Goal: Information Seeking & Learning: Learn about a topic

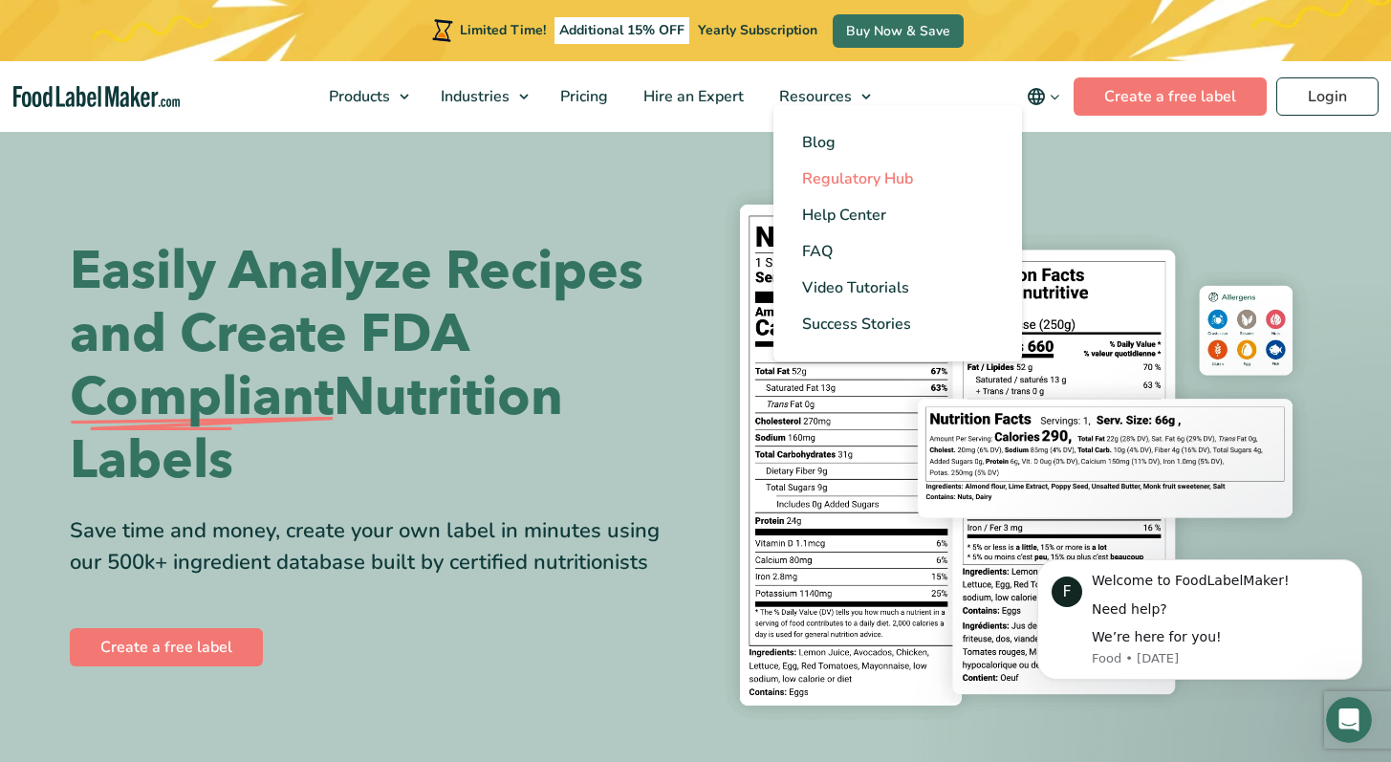
click at [886, 182] on span "Regulatory Hub" at bounding box center [857, 178] width 111 height 21
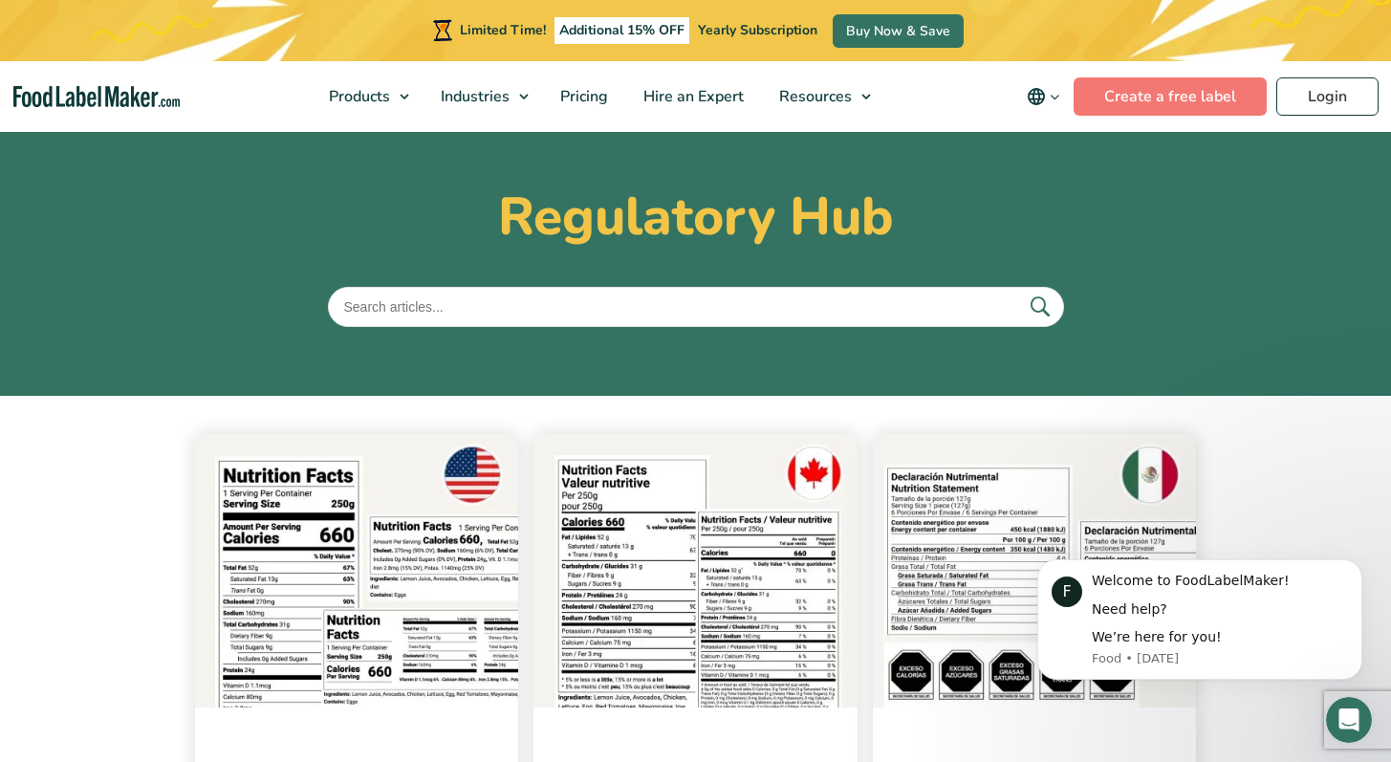
scroll to position [427, 0]
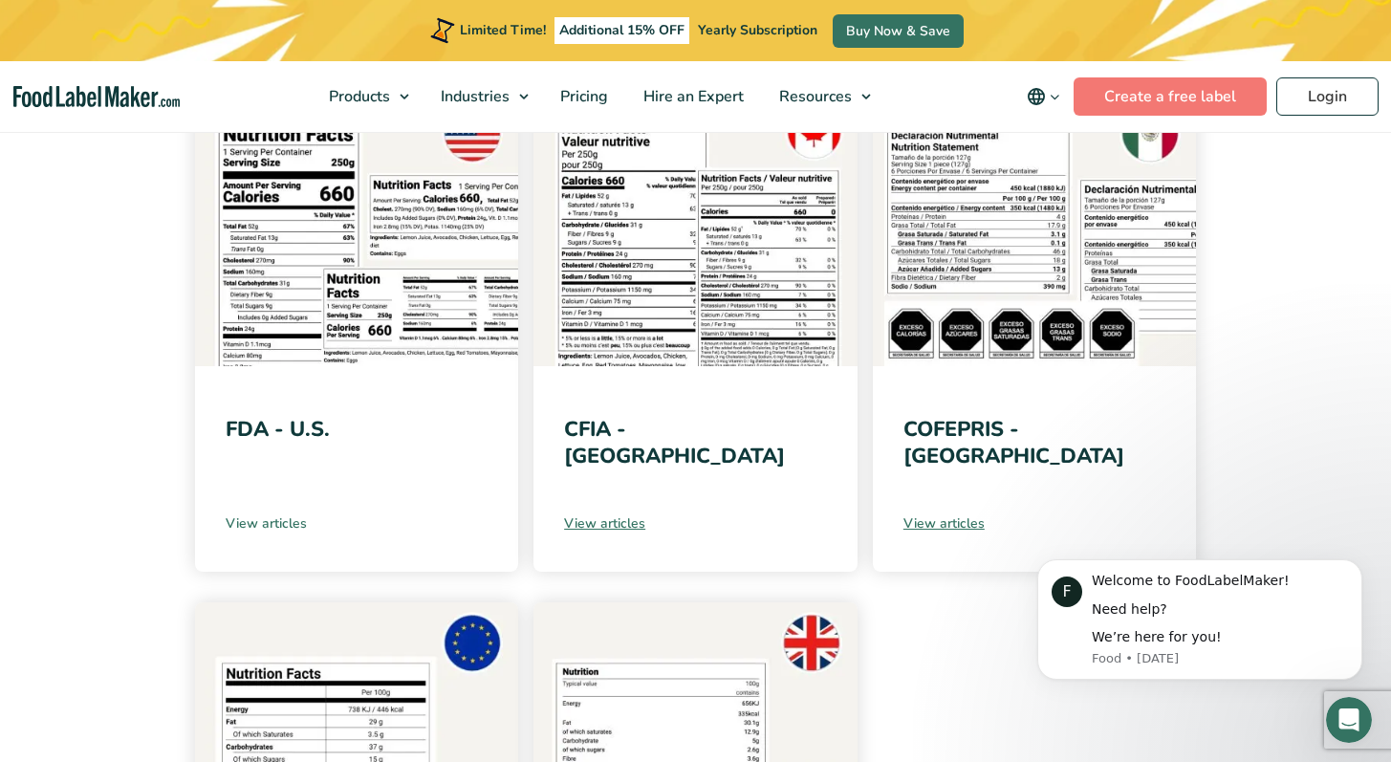
click at [276, 518] on link "View articles" at bounding box center [357, 523] width 263 height 20
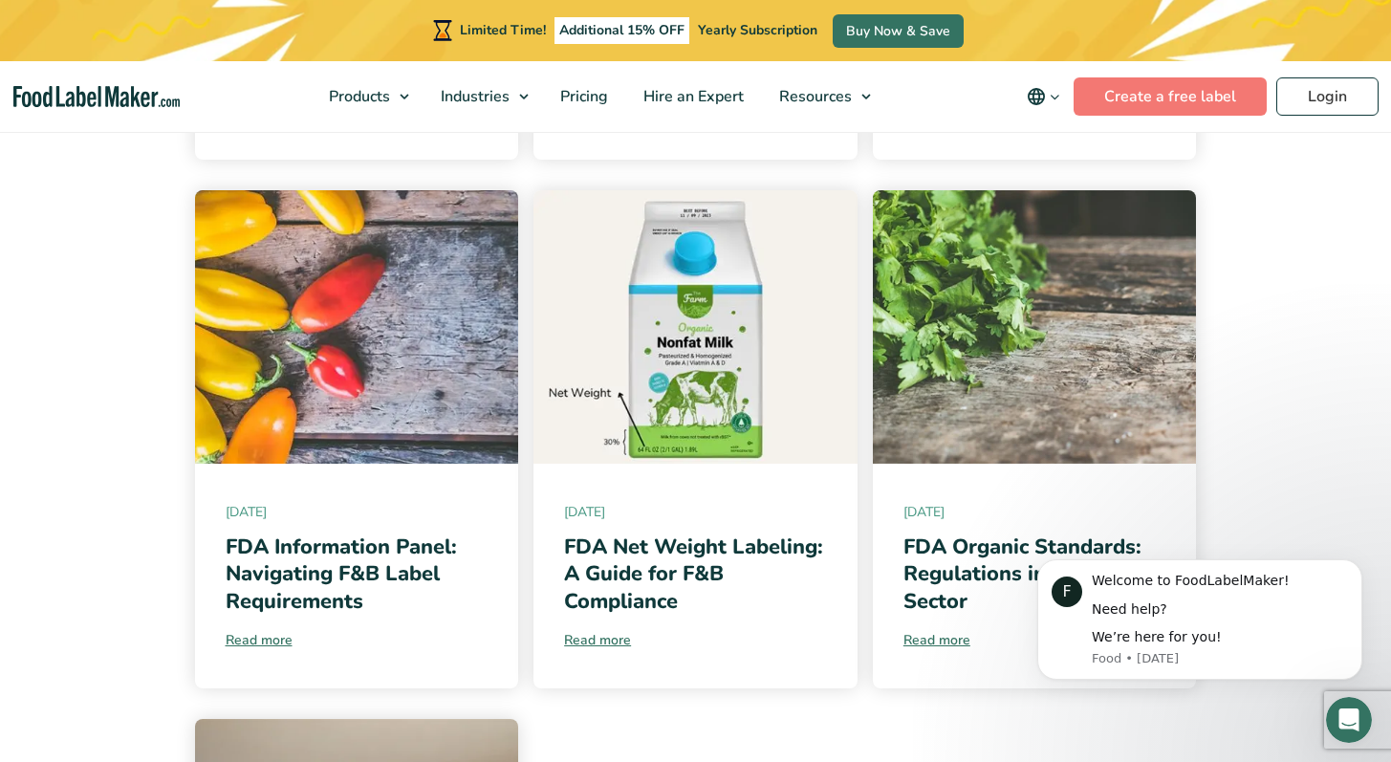
scroll to position [1424, 0]
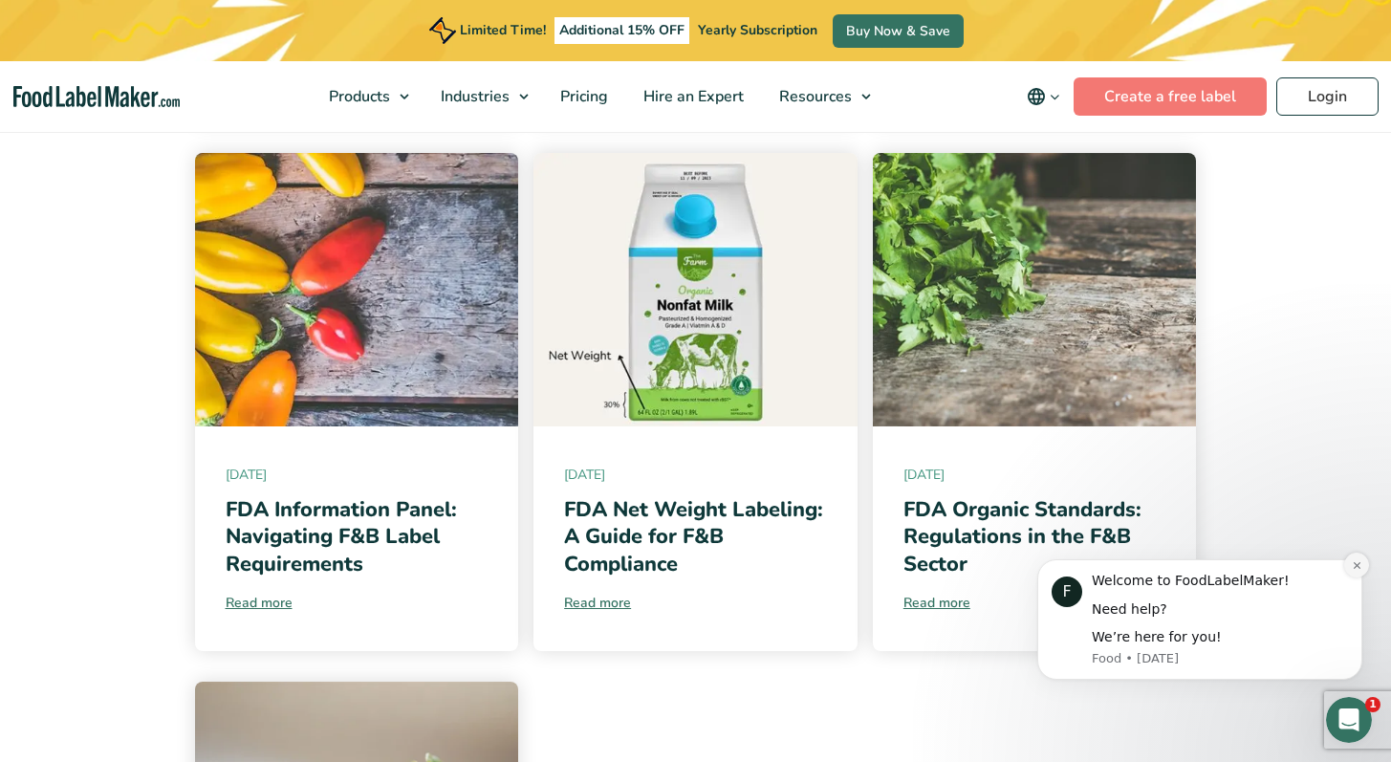
click at [1353, 563] on icon "Dismiss notification" at bounding box center [1357, 565] width 11 height 11
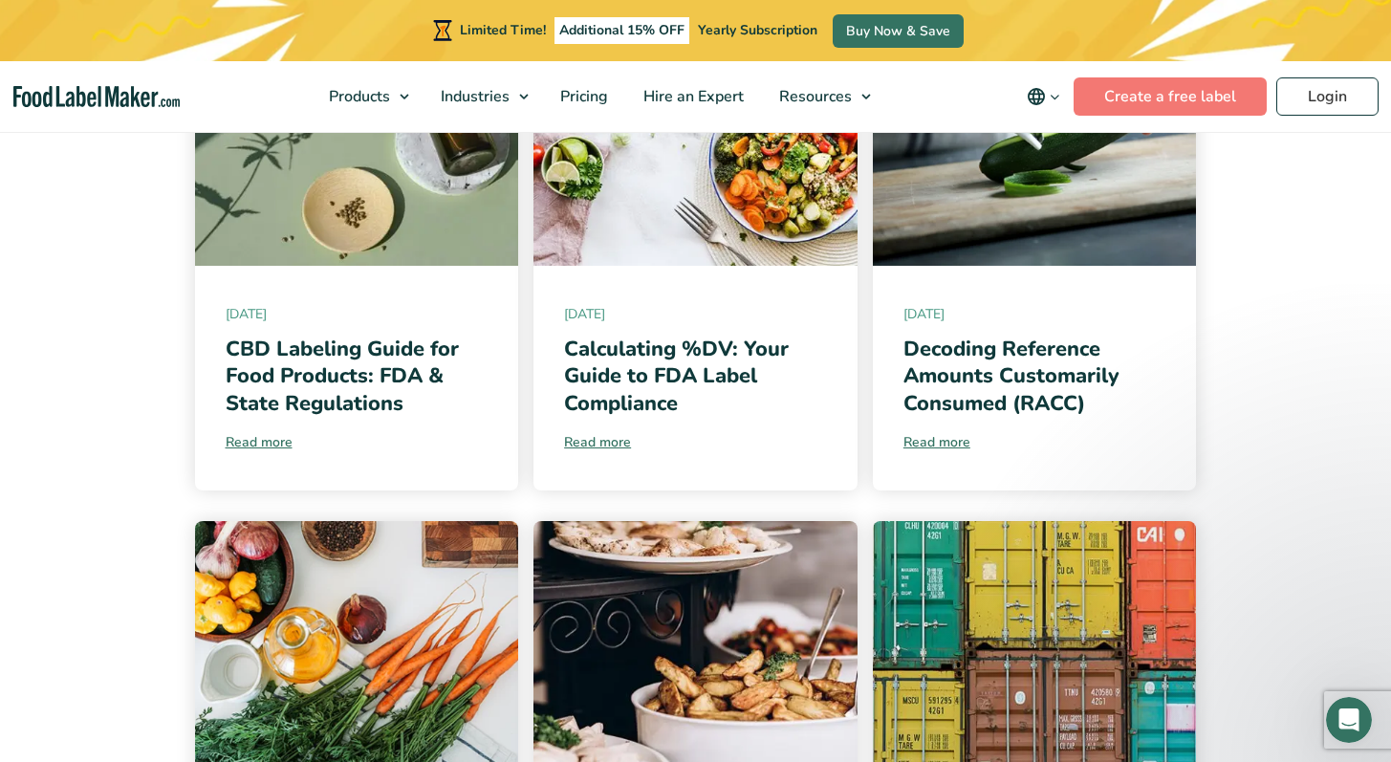
scroll to position [524, 0]
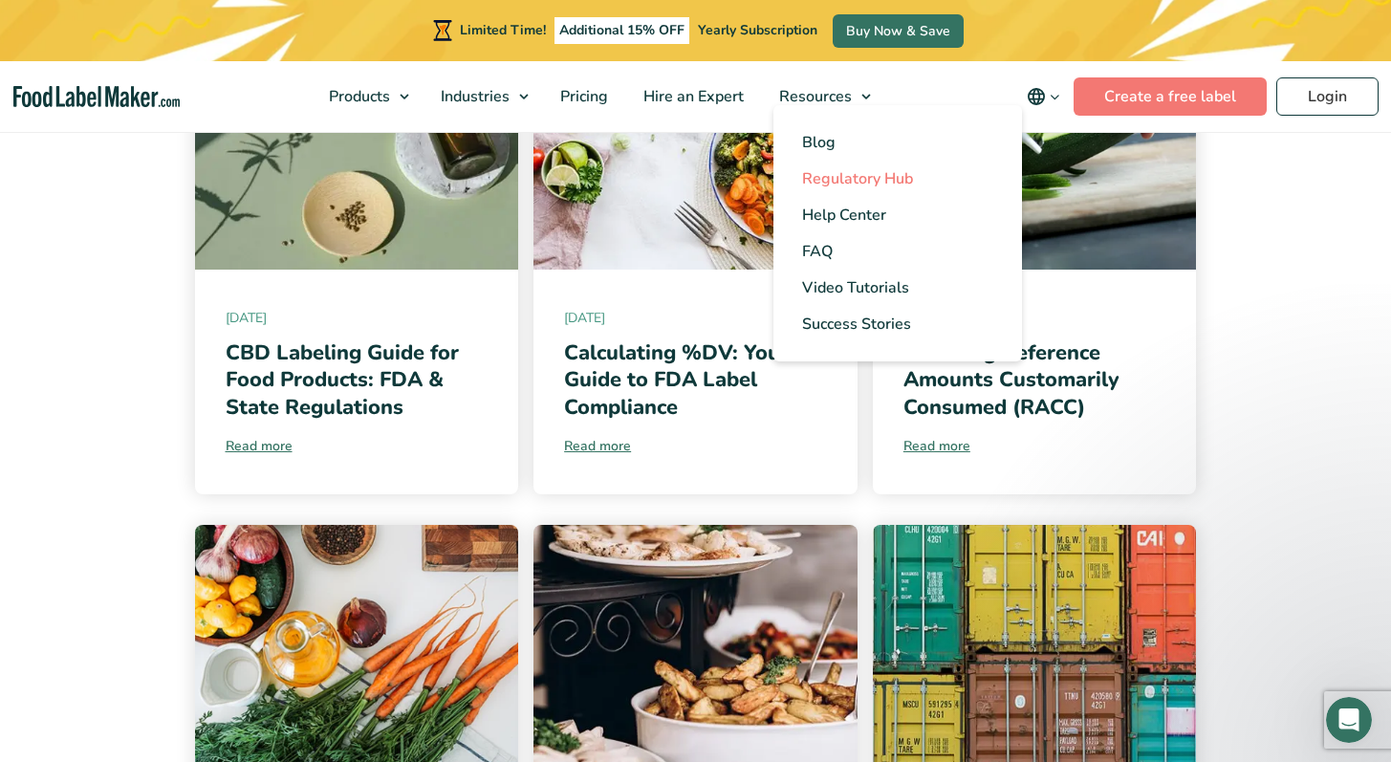
click at [858, 180] on span "Regulatory Hub" at bounding box center [857, 178] width 111 height 21
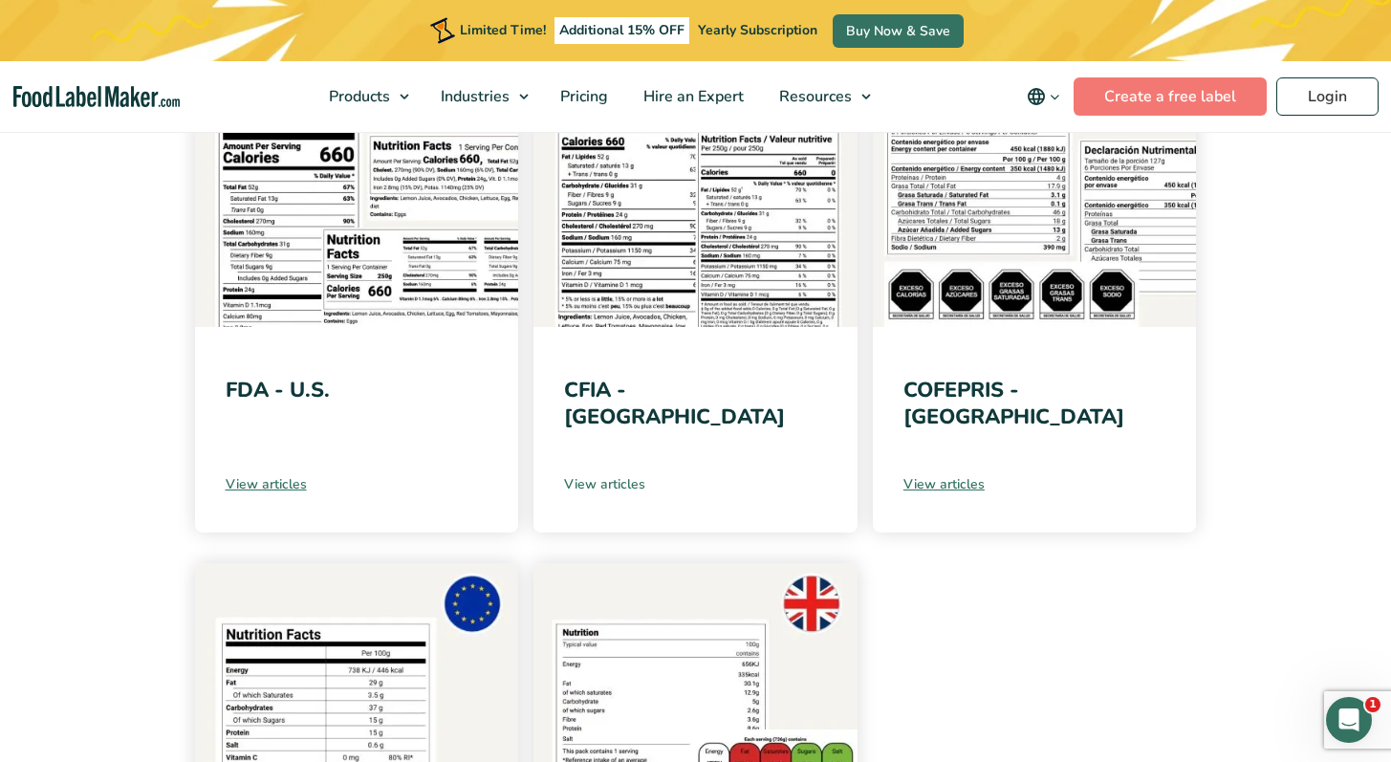
click at [604, 492] on link "View articles" at bounding box center [695, 484] width 263 height 20
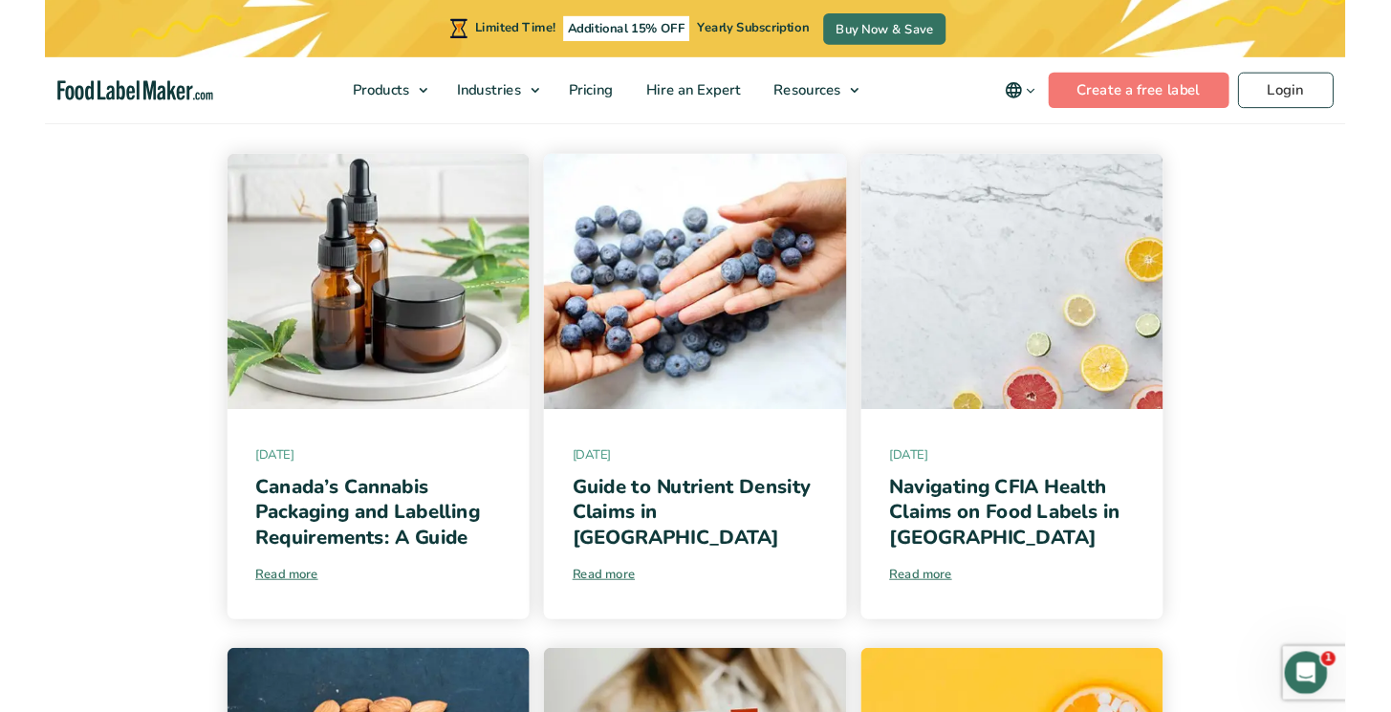
scroll to position [366, 0]
